Goal: Check status: Check status

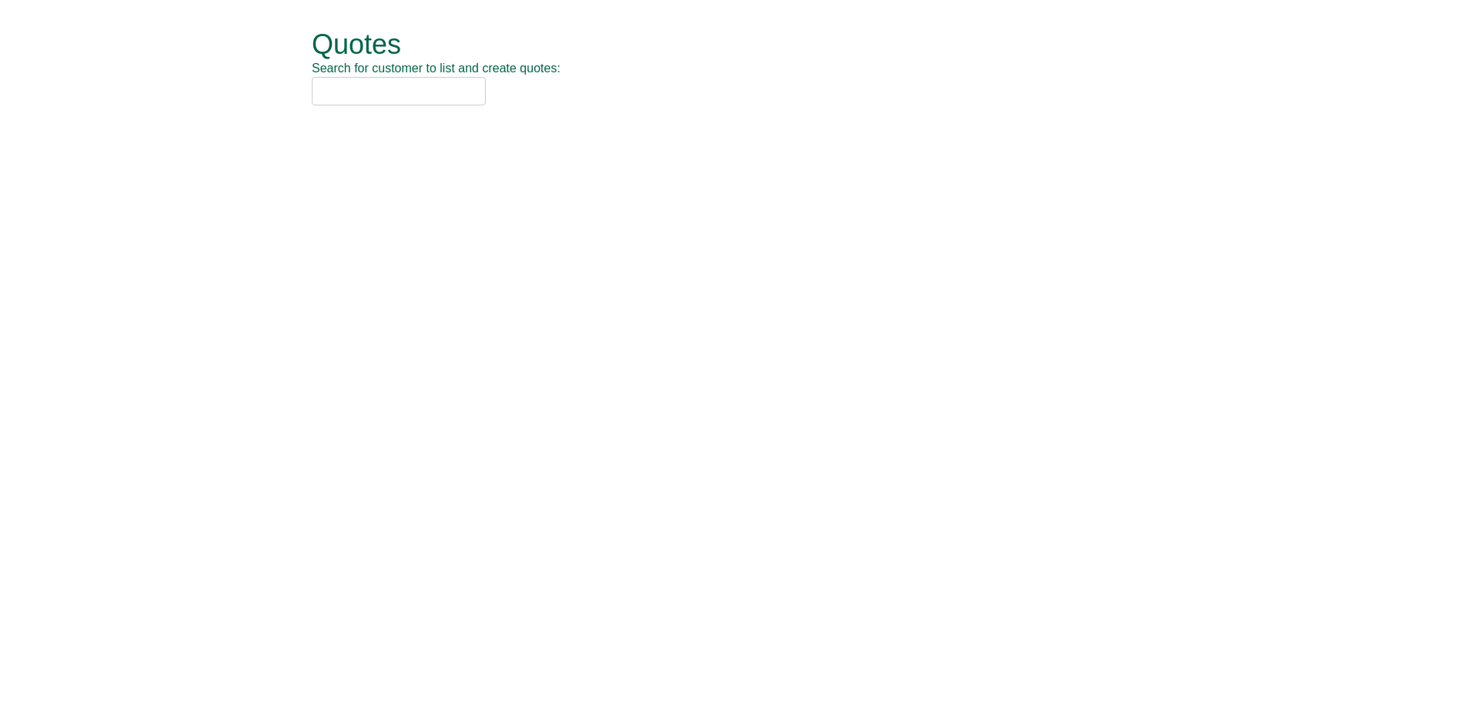
click at [396, 100] on input "text" at bounding box center [399, 91] width 174 height 28
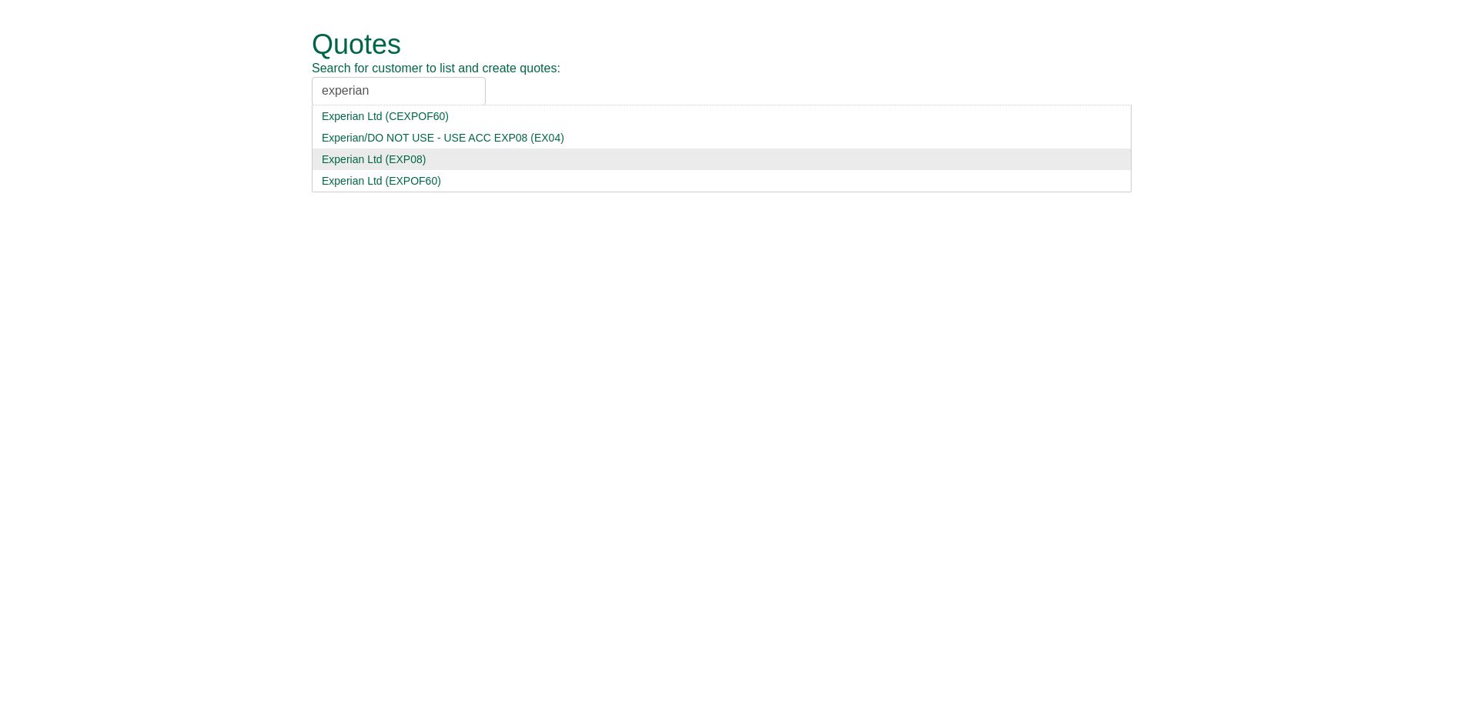
type input "experian"
click at [418, 160] on div "Experian Ltd (EXP08)" at bounding box center [722, 159] width 800 height 15
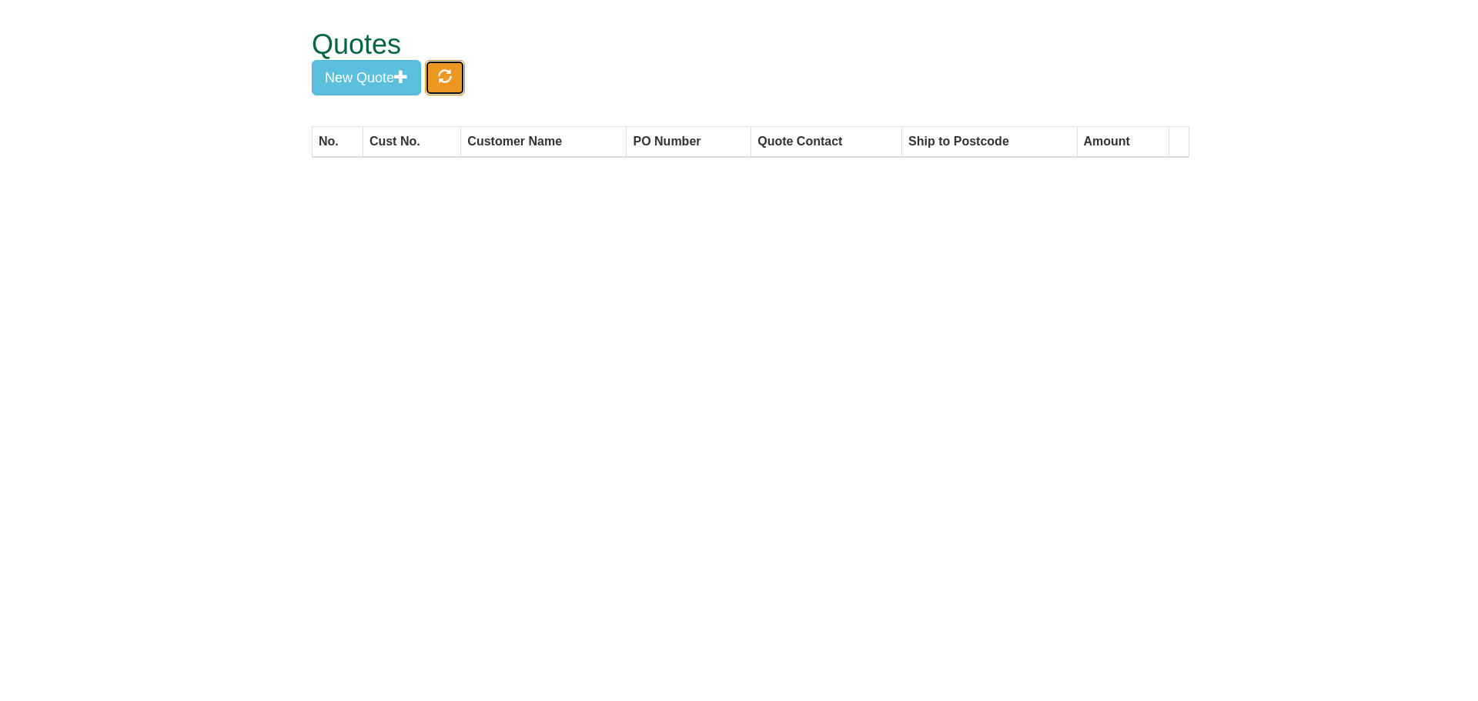
click at [464, 89] on button "button" at bounding box center [445, 77] width 40 height 35
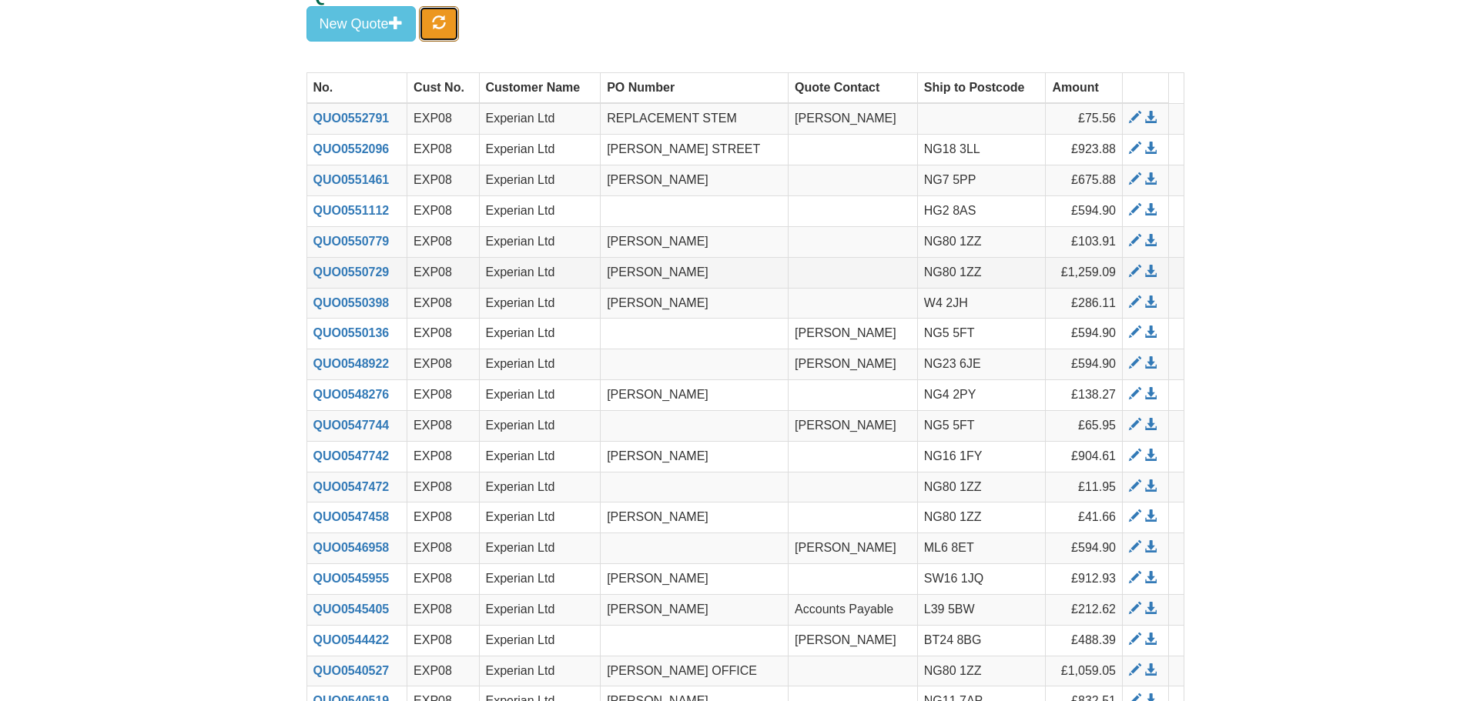
scroll to position [53, 0]
click at [280, 229] on form "Quotes Search for customer to list and create quotes: Experian Ltd Experian Ltd…" at bounding box center [733, 356] width 1467 height 818
